Goal: Navigation & Orientation: Find specific page/section

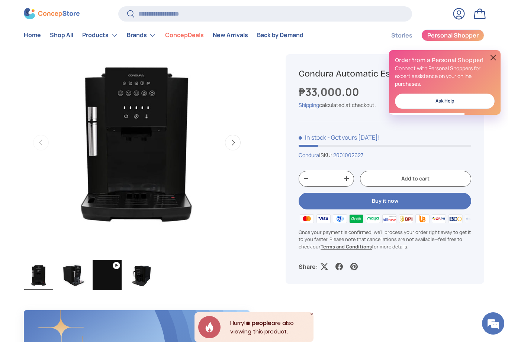
scroll to position [271, 0]
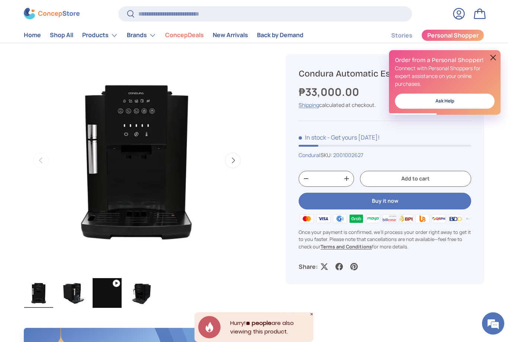
click at [146, 35] on summary "Brands" at bounding box center [141, 35] width 38 height 15
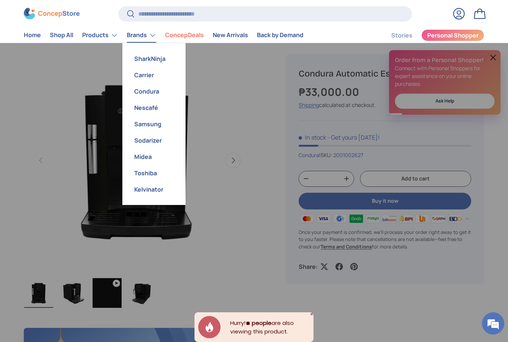
click at [138, 61] on link "SharkNinja" at bounding box center [154, 59] width 54 height 16
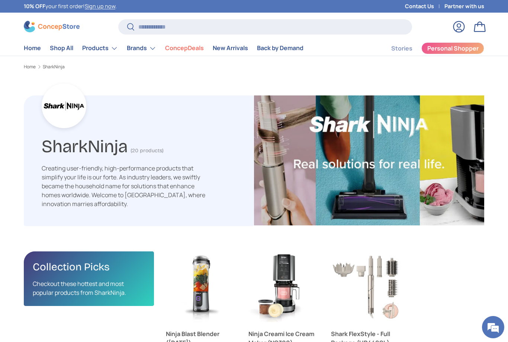
click at [111, 42] on summary "Products" at bounding box center [100, 48] width 45 height 15
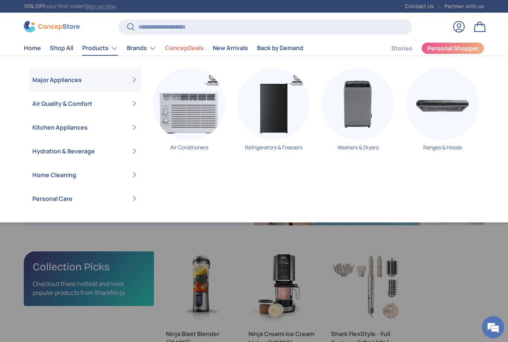
click at [123, 128] on summary "Kitchen Appliances" at bounding box center [85, 128] width 112 height 24
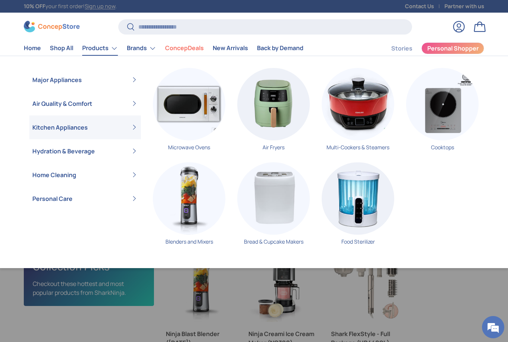
click at [129, 75] on summary "Major Appliances" at bounding box center [85, 80] width 112 height 24
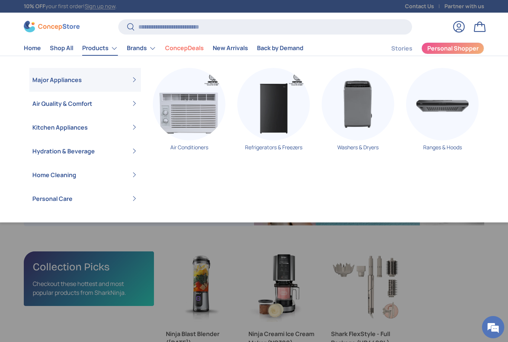
click at [131, 157] on summary "Hydration & Beverage" at bounding box center [85, 151] width 112 height 24
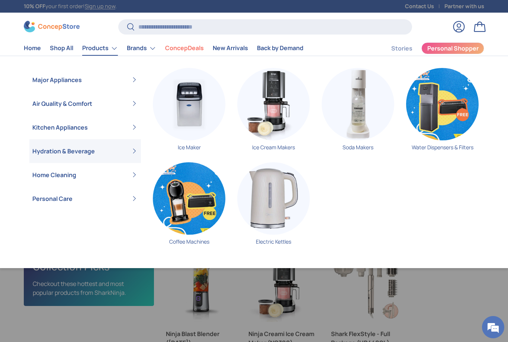
click at [192, 226] on img "Primary" at bounding box center [189, 199] width 73 height 73
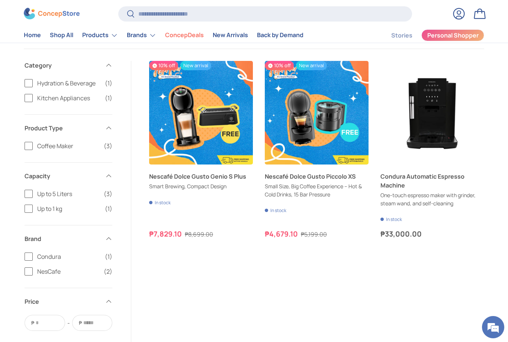
scroll to position [121, 0]
